Goal: Transaction & Acquisition: Purchase product/service

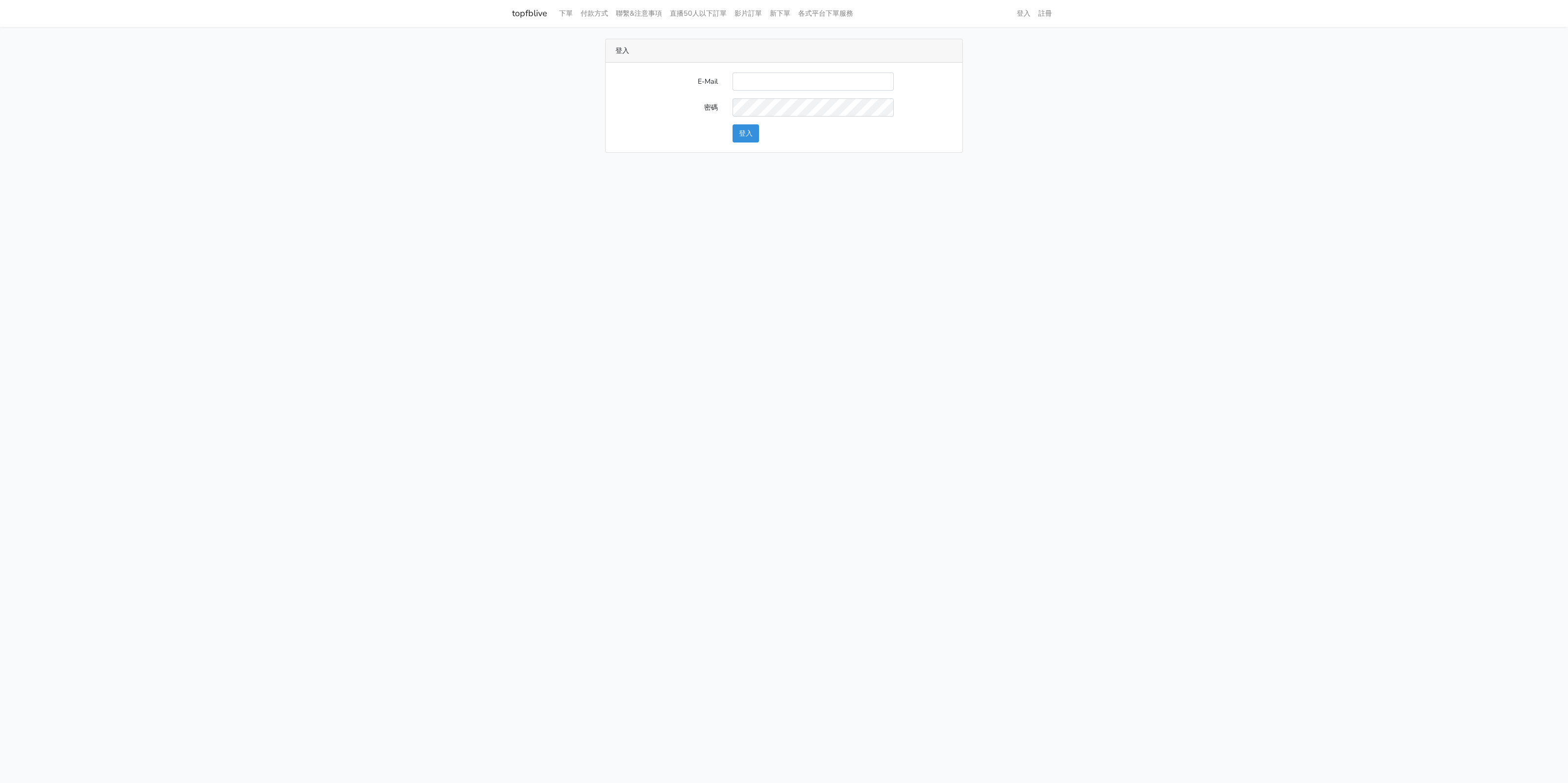
type input "lindaevilcat5@gmail.com"
click at [747, 136] on button "登入" at bounding box center [745, 133] width 26 height 18
click at [572, 16] on link "下單" at bounding box center [565, 13] width 21 height 19
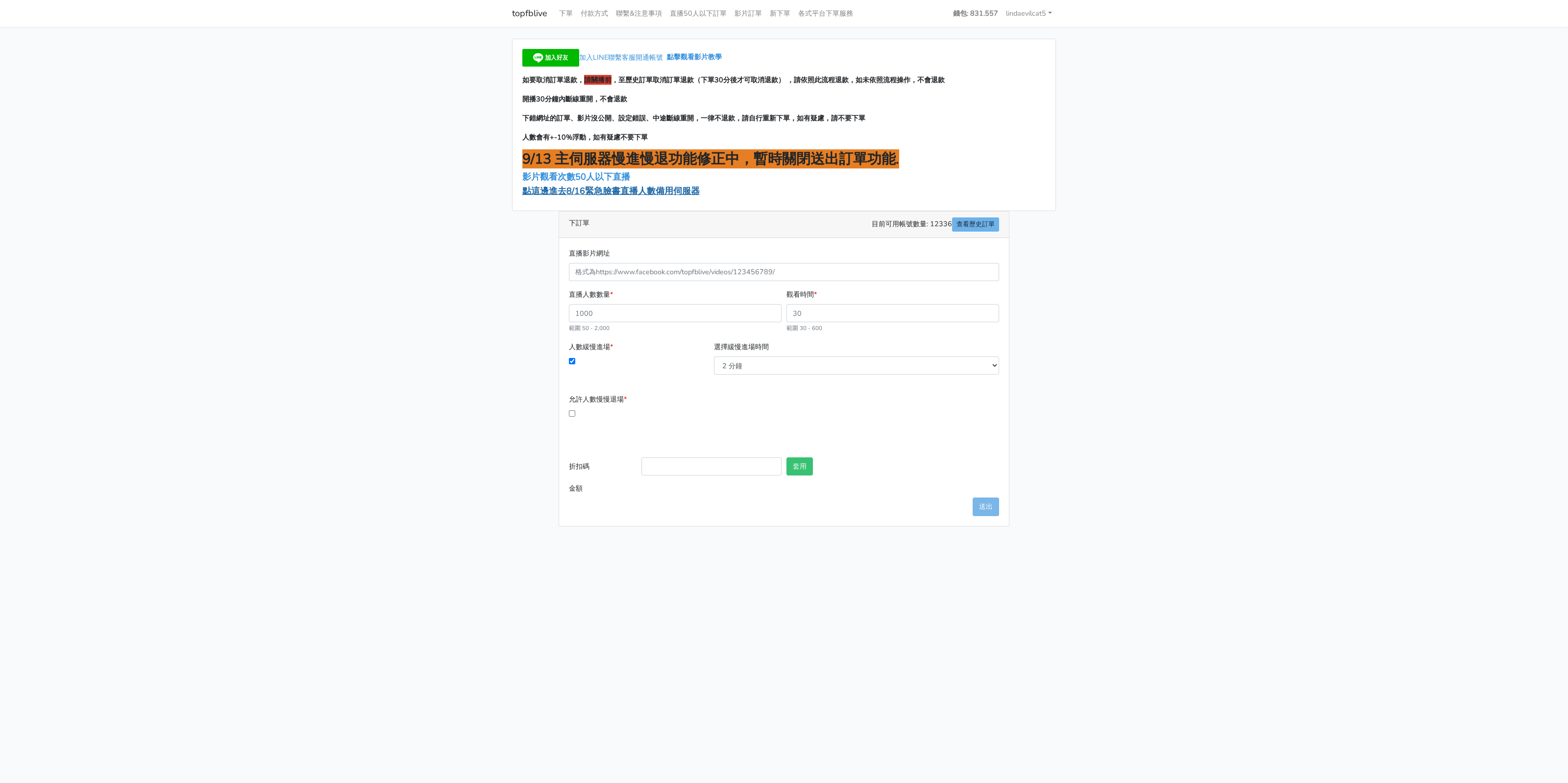
click at [645, 190] on span "點這邊進去8/16緊急臉書直播人數備用伺服器" at bounding box center [611, 190] width 177 height 12
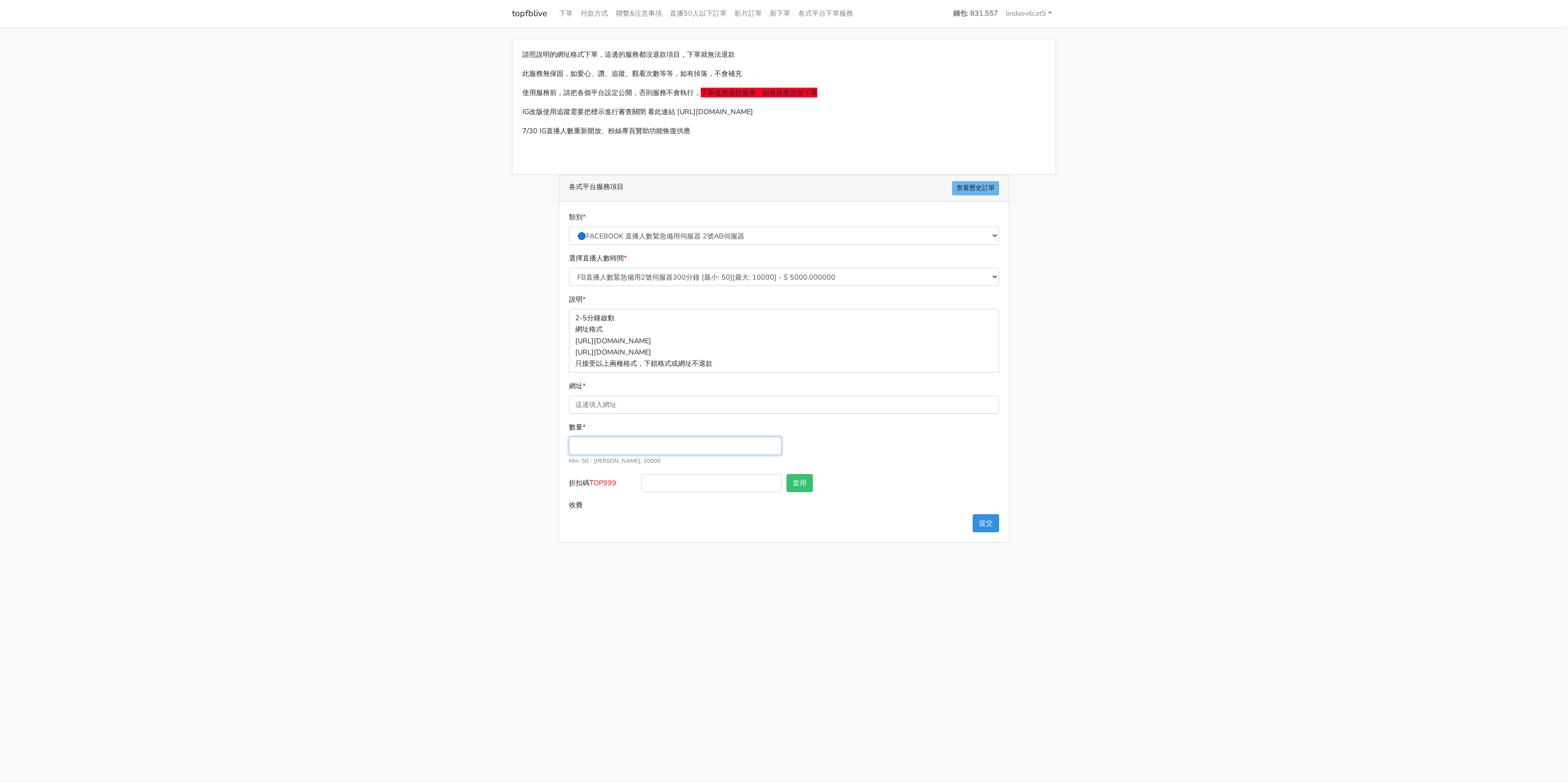
click at [623, 445] on input "數量 *" at bounding box center [675, 446] width 212 height 18
click at [671, 279] on select "FB直播人數緊急備用2號伺服器300分鐘 [最小: 50][最大: 10000] - $ 5000.000000 FB直播人數緊急備用2號伺服器60分鐘 [最…" at bounding box center [784, 277] width 430 height 18
select select "575"
click at [569, 268] on select "FB直播人數緊急備用2號伺服器300分鐘 [最小: 50][最大: 10000] - $ 5000.000000 FB直播人數緊急備用2號伺服器60分鐘 [最…" at bounding box center [784, 277] width 430 height 18
click at [629, 448] on input "數量 *" at bounding box center [675, 446] width 212 height 18
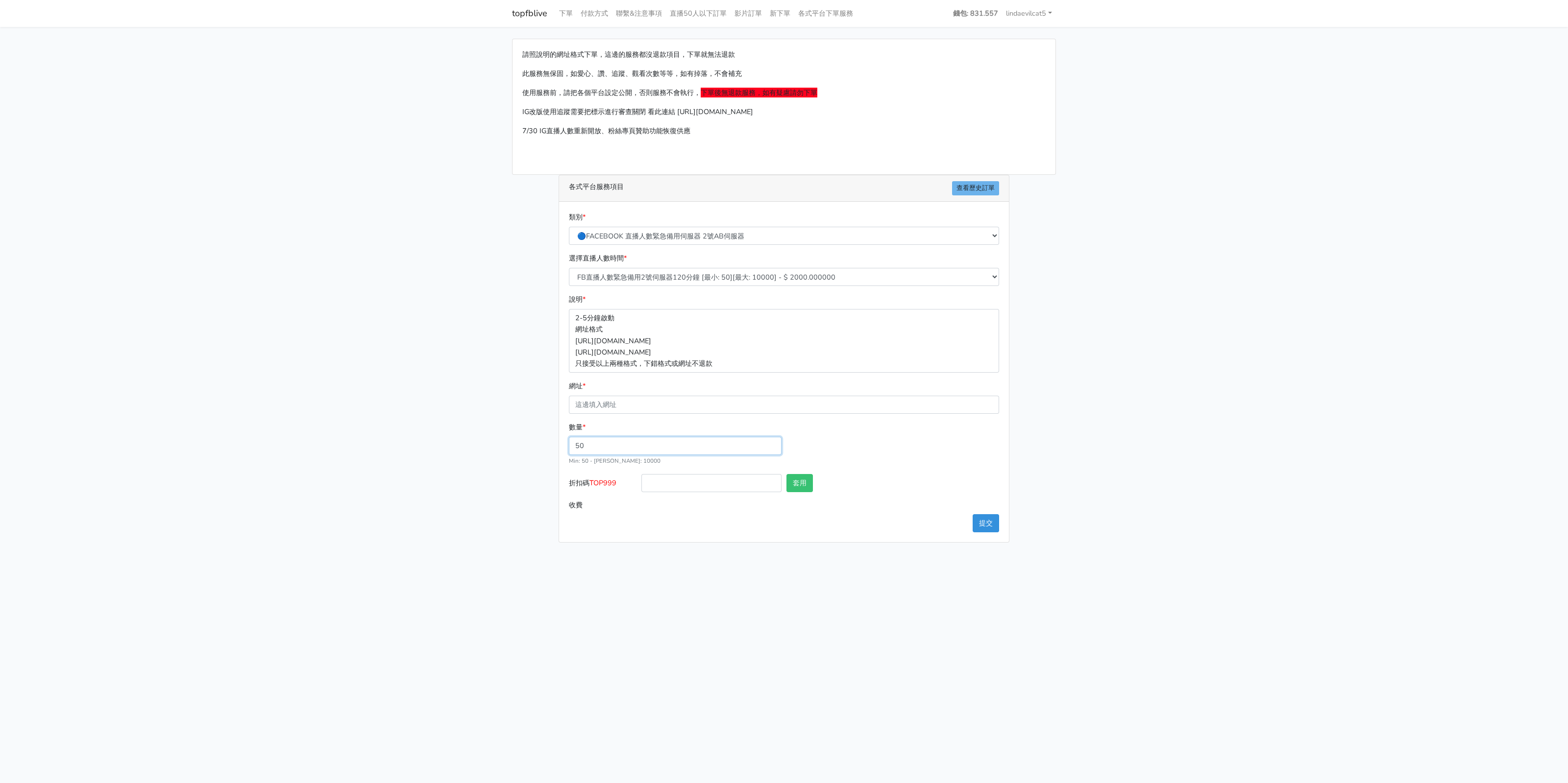
type input "50"
type input "100.000"
click at [684, 537] on div "類別 * 🔵FACEBOOK 直播人數緊急備用伺服器 2號AB伺服器 🔵FACEBOOK 網軍專用貼文留言 安全保密 🔵FACEBOOK 直播人數緊急備用伺服…" at bounding box center [784, 372] width 450 height 340
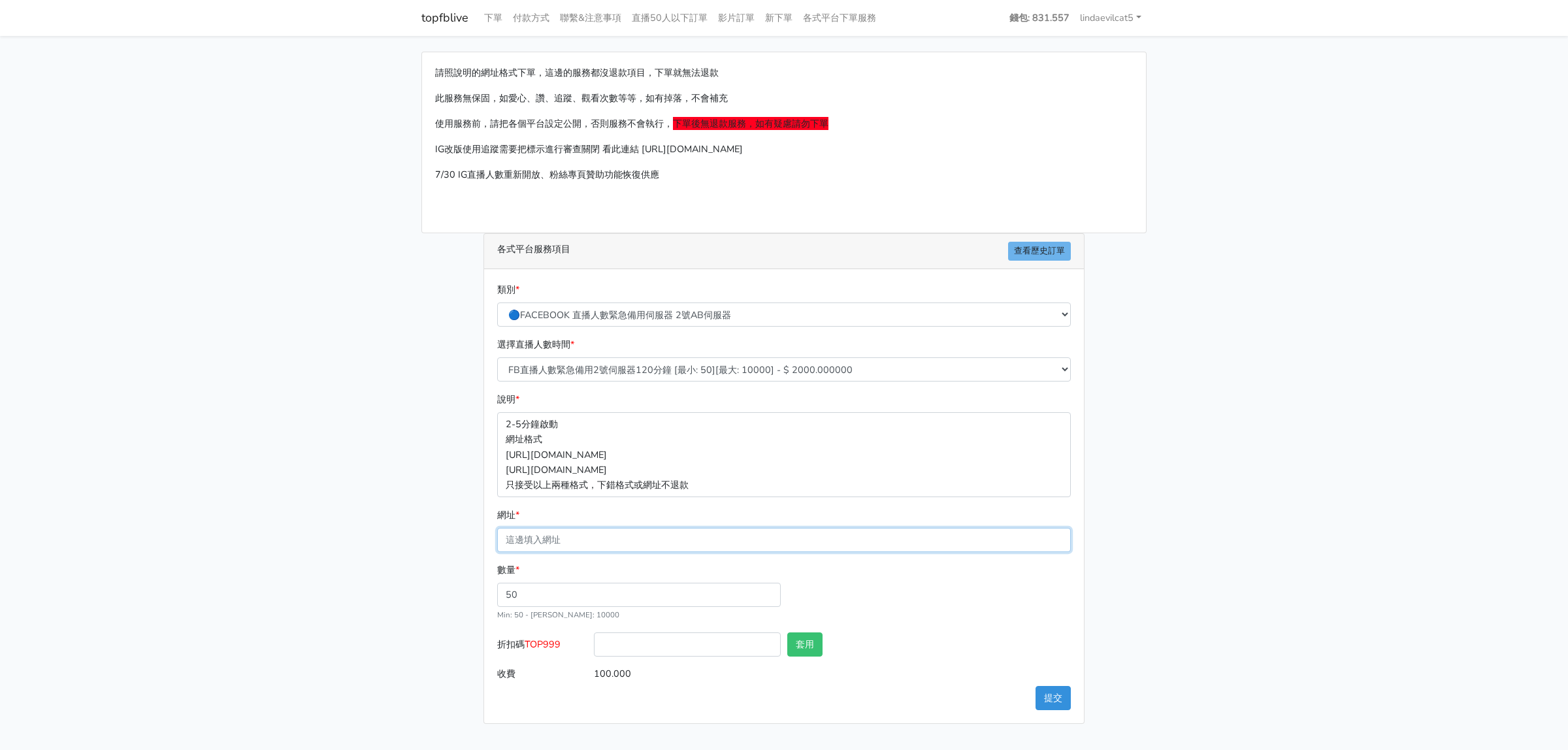
click at [563, 537] on input "網址 *" at bounding box center [784, 540] width 574 height 24
paste input "[URL][DOMAIN_NAME]"
type input "[URL][DOMAIN_NAME]"
click at [1063, 701] on button "提交" at bounding box center [1053, 698] width 35 height 24
